Goal: Information Seeking & Learning: Learn about a topic

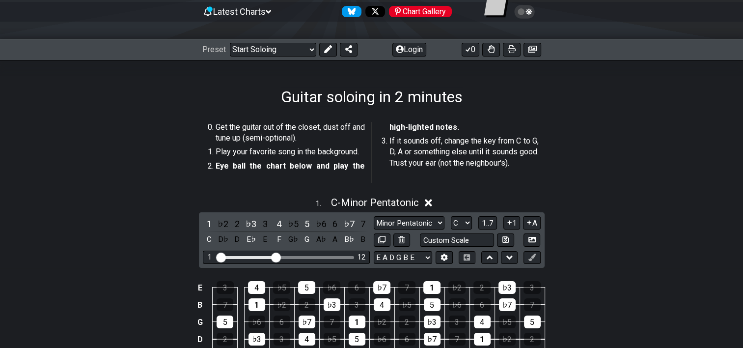
scroll to position [98, 0]
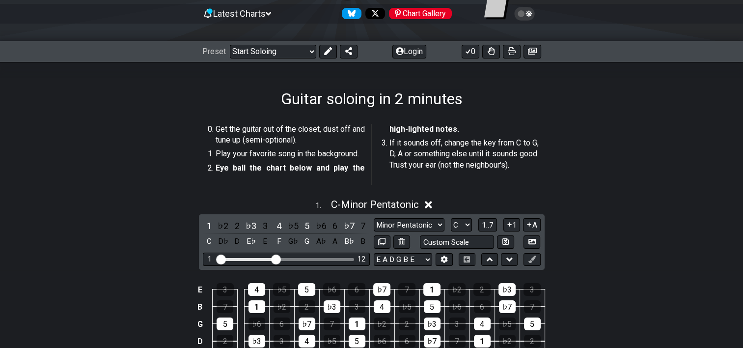
click at [340, 103] on h1 "Guitar soloing in 2 minutes" at bounding box center [372, 98] width 182 height 19
drag, startPoint x: 222, startPoint y: 151, endPoint x: 316, endPoint y: 163, distance: 95.0
click at [316, 163] on ol "Get the guitar out of the closet, dust off and tune up (semi-optional). Play yo…" at bounding box center [377, 154] width 324 height 61
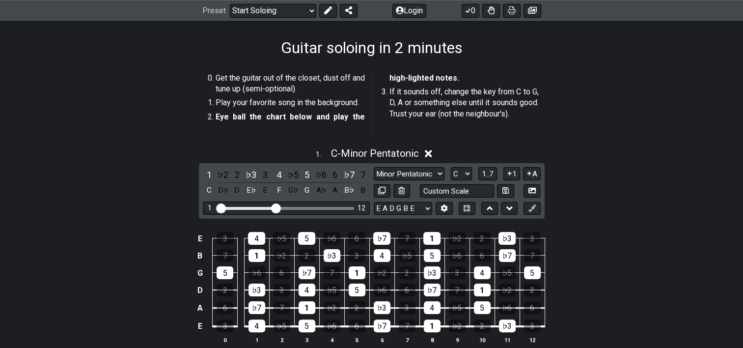
scroll to position [147, 0]
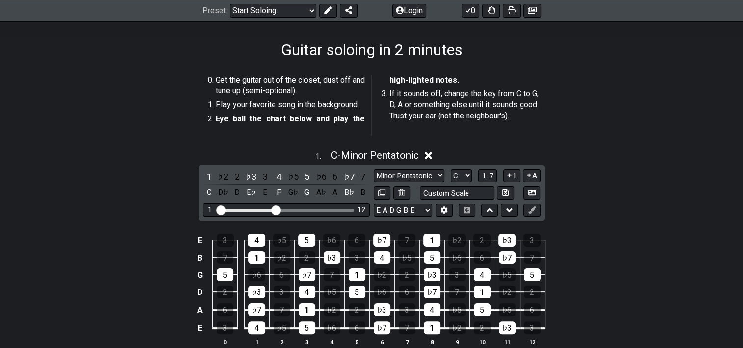
click at [354, 119] on strong "Eye ball the chart below and play the high-lighted notes." at bounding box center [337, 99] width 243 height 48
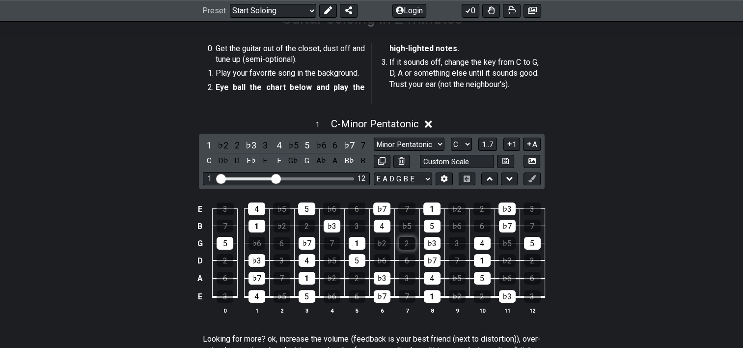
scroll to position [196, 0]
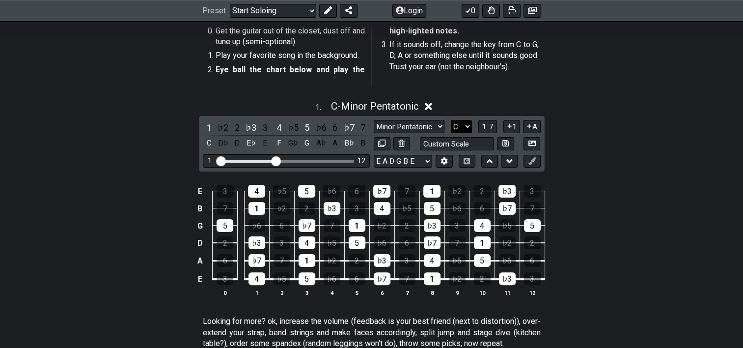
click at [471, 127] on select "A♭ A A♯ B♭ B C C♯ D♭ D D♯ E♭ E F F♯ G♭ G G♯" at bounding box center [461, 126] width 21 height 13
click at [613, 220] on div "E 3 4 ♭5 5 ♭6 6 ♭7 7 1 ♭2 2 ♭3 3 B 7 1 ♭2 2 ♭3 3 4 ♭5 5 ♭6 6 ♭7 7 G 5 ♭6 6 ♭7 7…" at bounding box center [371, 241] width 743 height 138
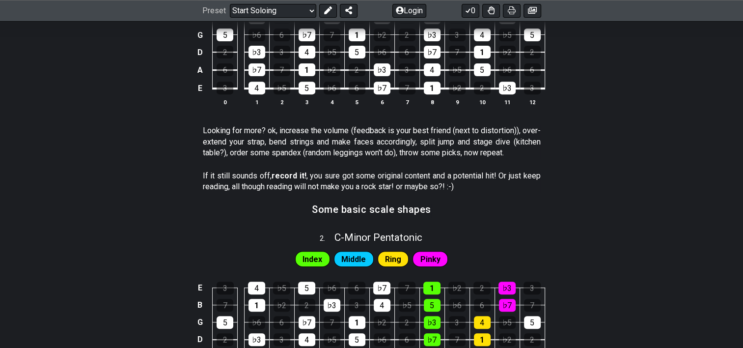
scroll to position [491, 0]
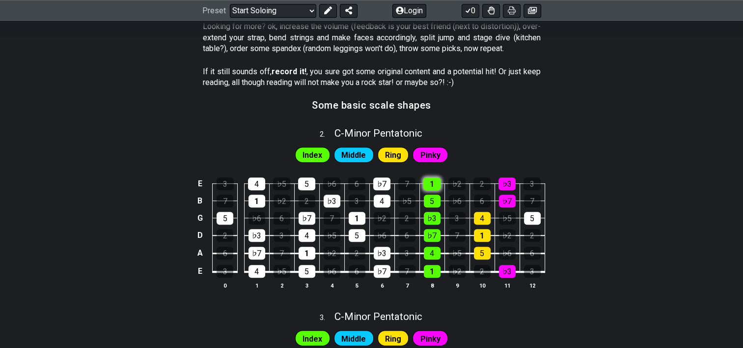
click at [426, 185] on div "1" at bounding box center [431, 183] width 17 height 13
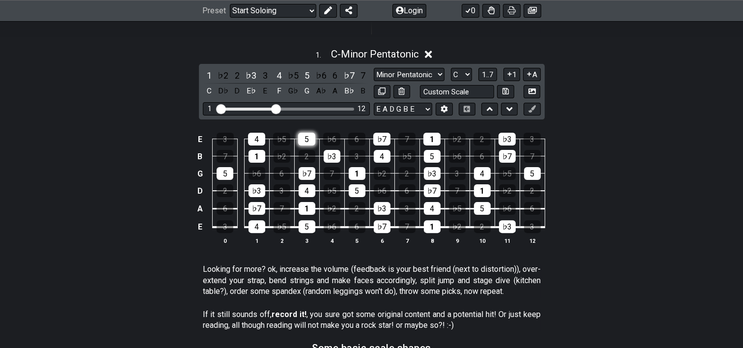
scroll to position [196, 0]
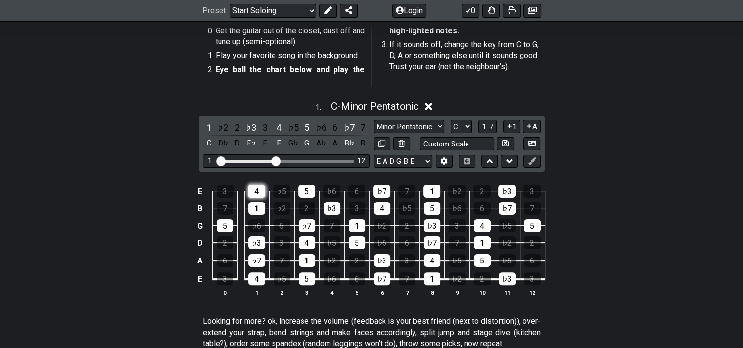
click at [258, 196] on div "4" at bounding box center [256, 191] width 17 height 13
click at [258, 195] on div "4" at bounding box center [256, 191] width 17 height 13
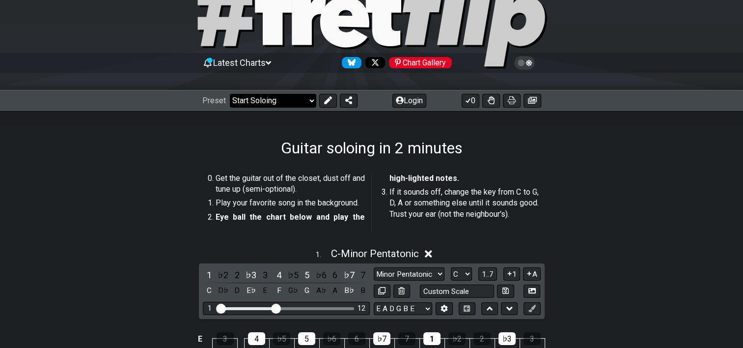
click at [311, 98] on select "Welcome to #fretflip! Initial Preset Custom Preset Minor Pentatonic Major Penta…" at bounding box center [273, 101] width 86 height 14
click at [615, 196] on section "Get the guitar out of the closet, dust off and tune up (semi-optional). Play yo…" at bounding box center [371, 205] width 743 height 73
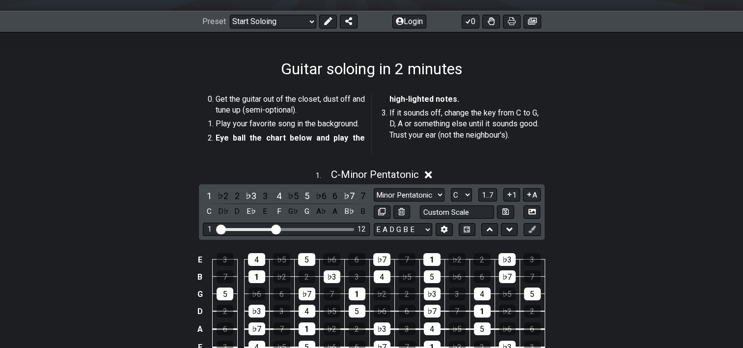
scroll to position [163, 0]
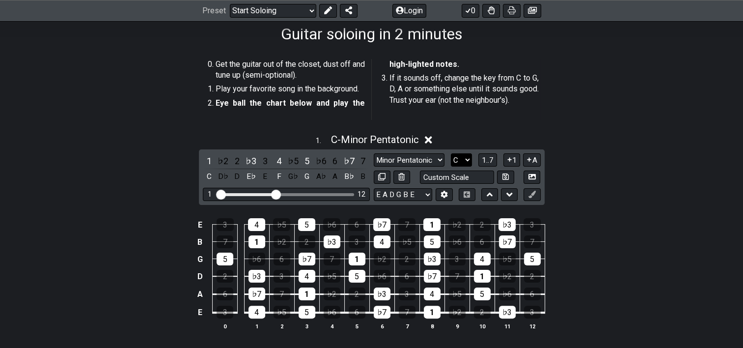
click at [459, 161] on select "A♭ A A♯ B♭ B C C♯ D♭ D D♯ E♭ E F F♯ G♭ G G♯" at bounding box center [461, 159] width 21 height 13
select select "D"
click at [451, 153] on select "A♭ A A♯ B♭ B C C♯ D♭ D D♯ E♭ E F F♯ G♭ G G♯" at bounding box center [461, 159] width 21 height 13
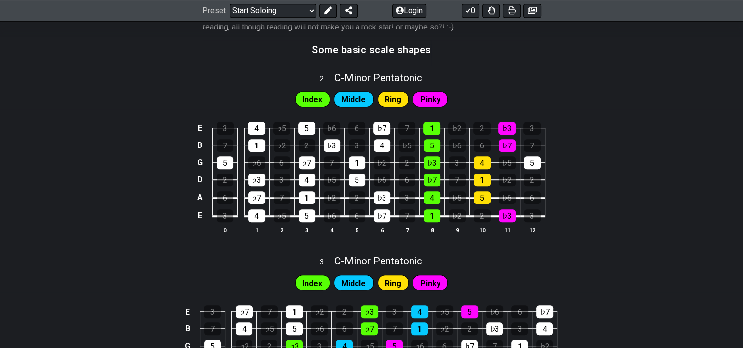
scroll to position [703, 0]
